Goal: Book appointment/travel/reservation

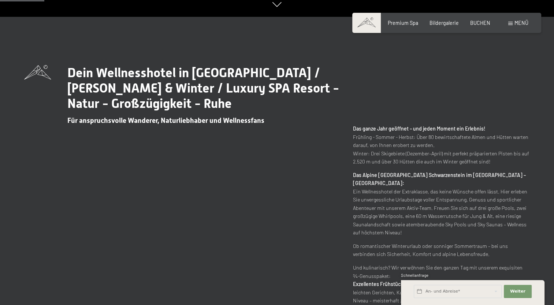
scroll to position [293, 0]
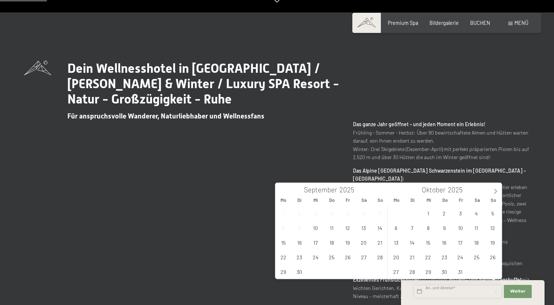
click at [439, 292] on input "text" at bounding box center [458, 291] width 88 height 13
click at [496, 192] on icon at bounding box center [495, 191] width 5 height 5
click at [397, 271] on span "29" at bounding box center [396, 272] width 14 height 14
type input "[DATE]"
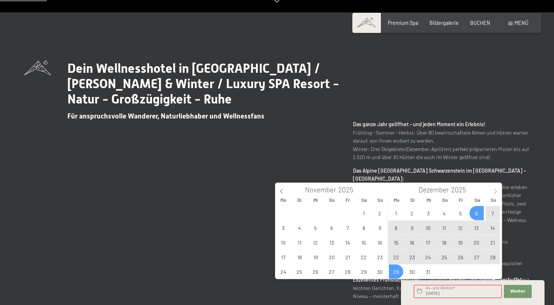
click at [496, 192] on icon at bounding box center [495, 191] width 5 height 5
type input "2026"
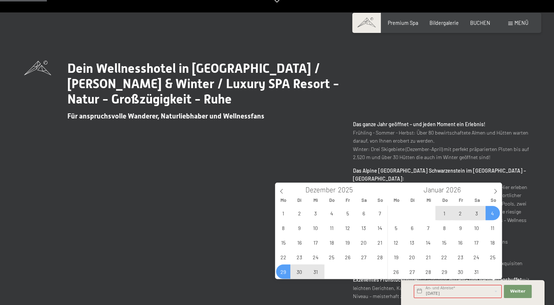
click at [495, 212] on span "4" at bounding box center [493, 213] width 14 height 14
type input "[DATE] - [DATE]"
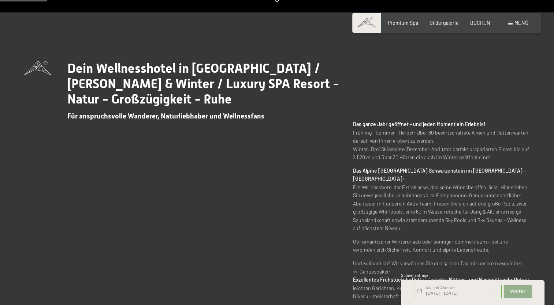
click at [515, 290] on span "Weiter" at bounding box center [517, 292] width 15 height 6
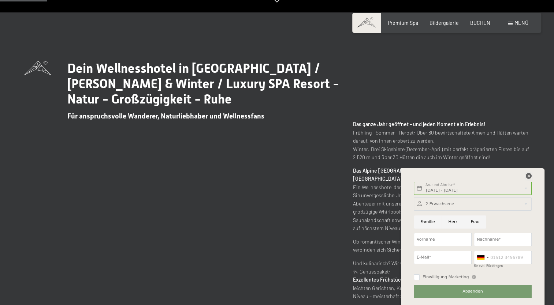
click at [528, 176] on icon at bounding box center [529, 176] width 6 height 6
